Goal: Transaction & Acquisition: Purchase product/service

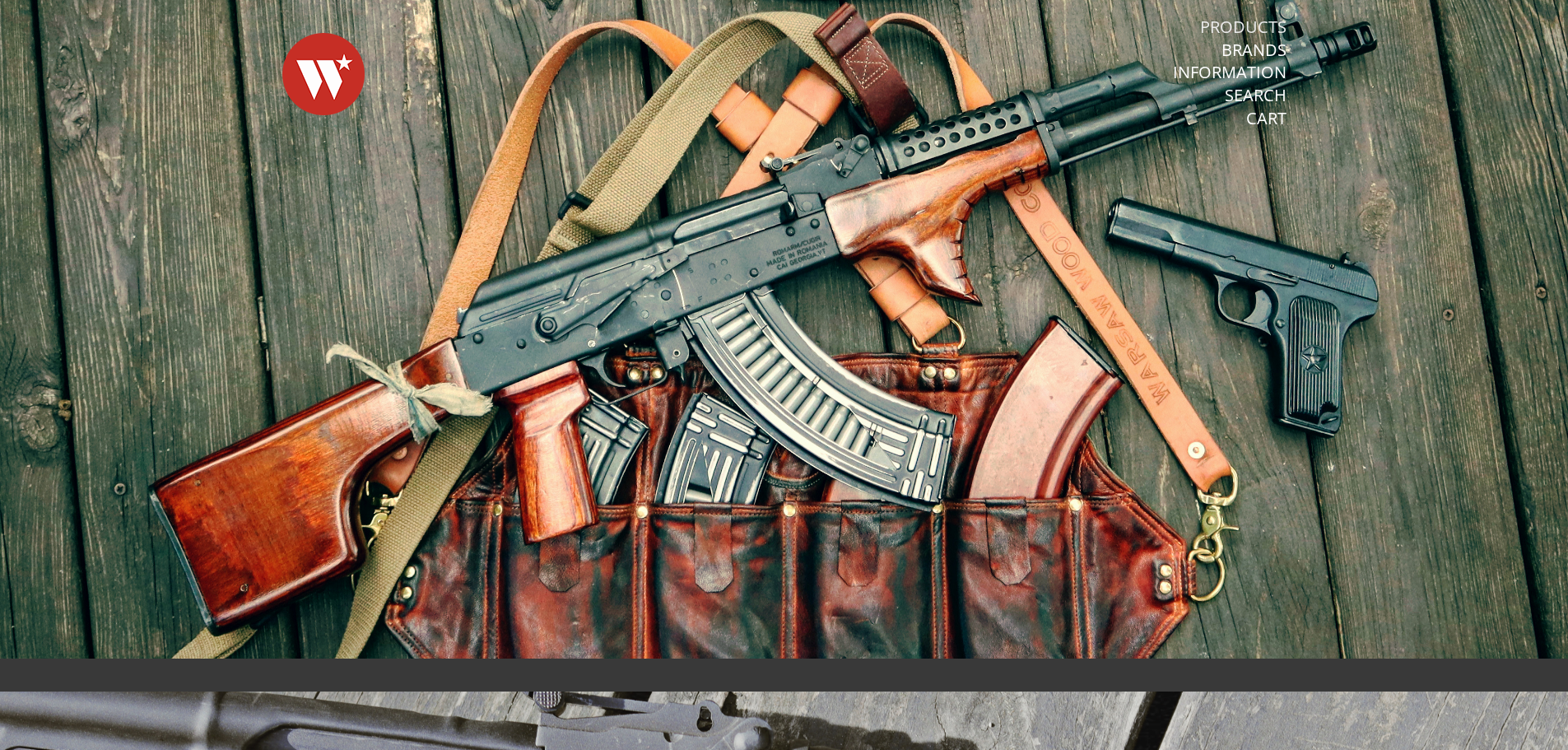
click at [1229, 17] on link "Products" at bounding box center [1243, 28] width 87 height 22
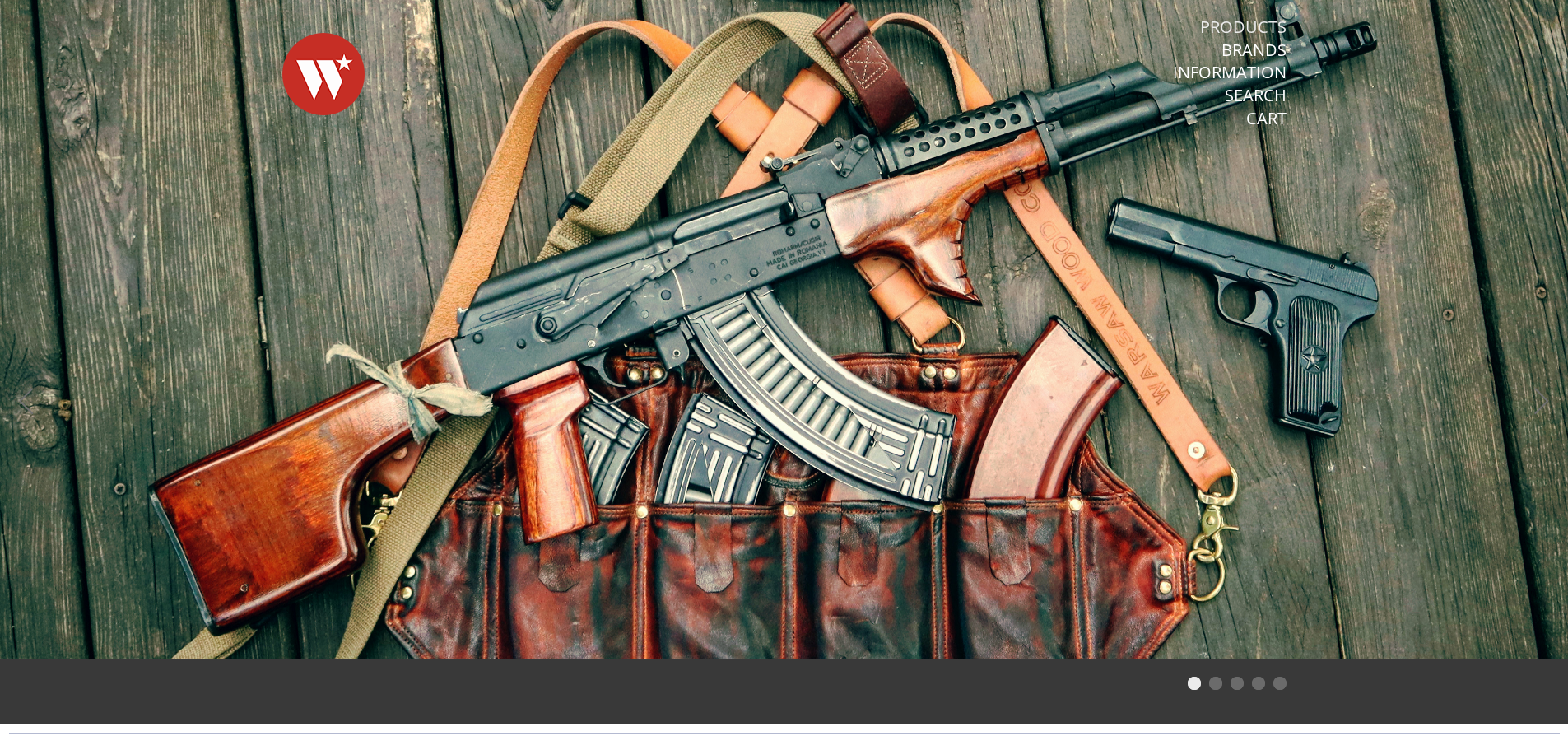
click at [1228, 18] on link "Products" at bounding box center [1243, 28] width 87 height 22
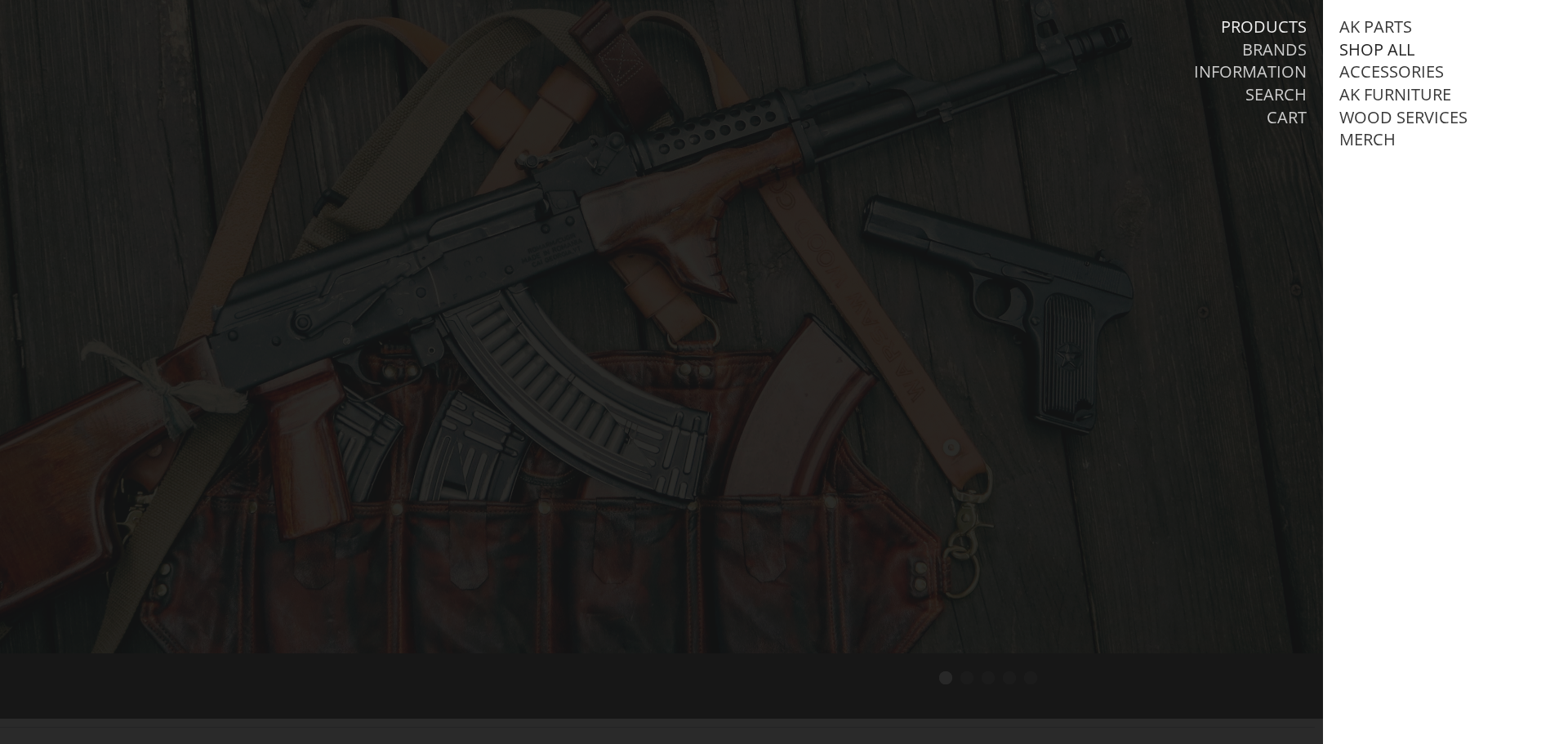
click at [1392, 52] on link "Shop All" at bounding box center [1377, 50] width 75 height 21
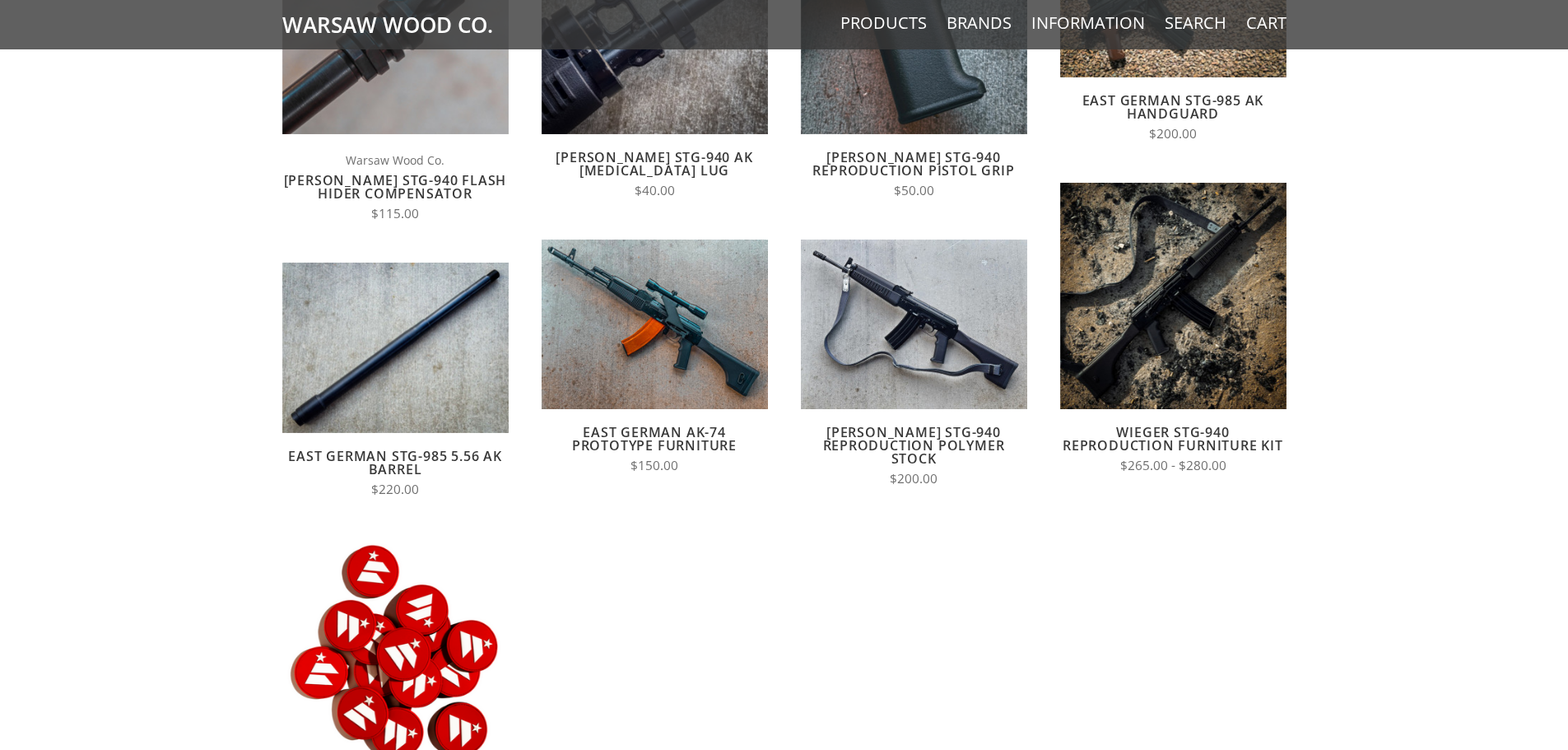
scroll to position [83, 0]
